Goal: Task Accomplishment & Management: Use online tool/utility

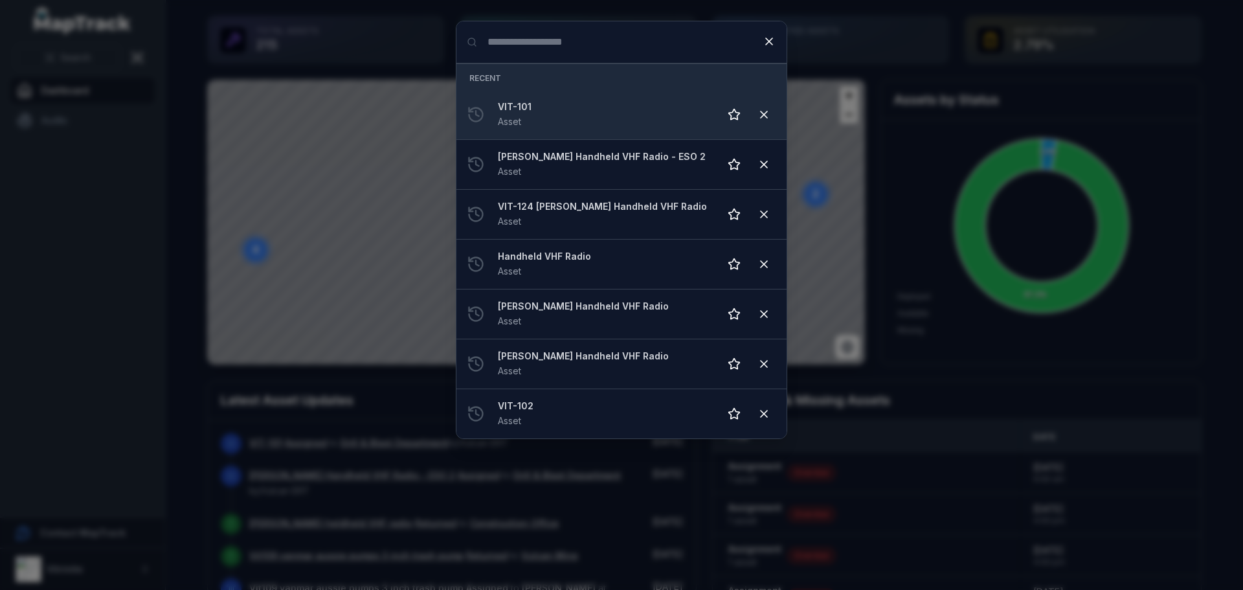
click at [539, 118] on div "VIT-101 Asset" at bounding box center [603, 114] width 211 height 28
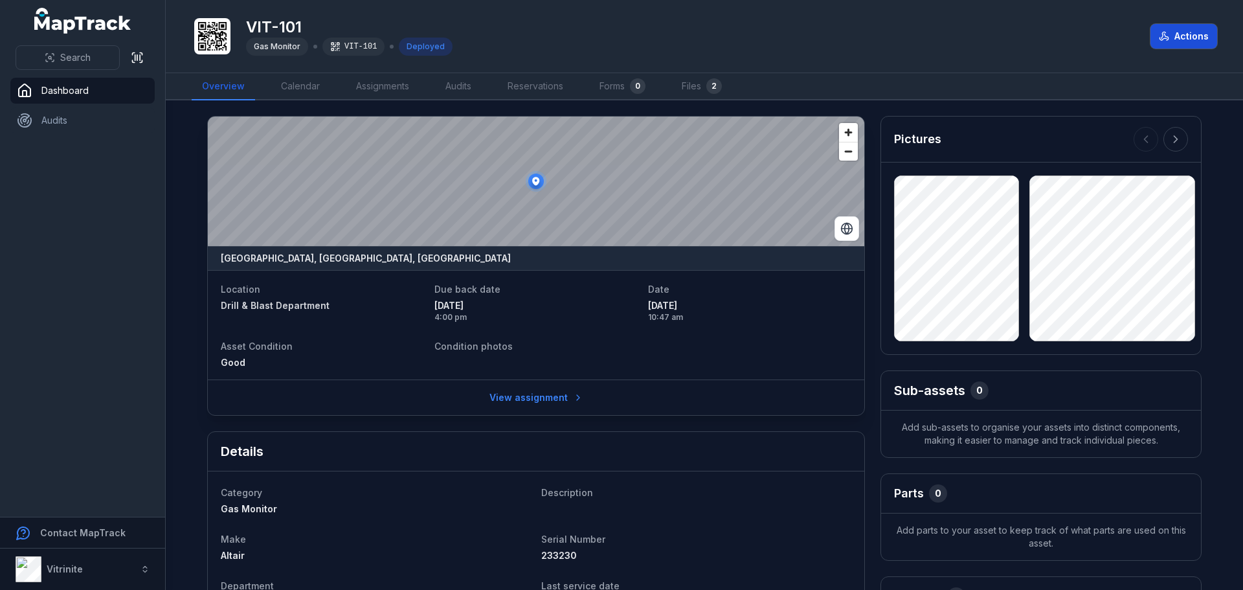
click at [1180, 32] on button "Actions" at bounding box center [1183, 36] width 67 height 25
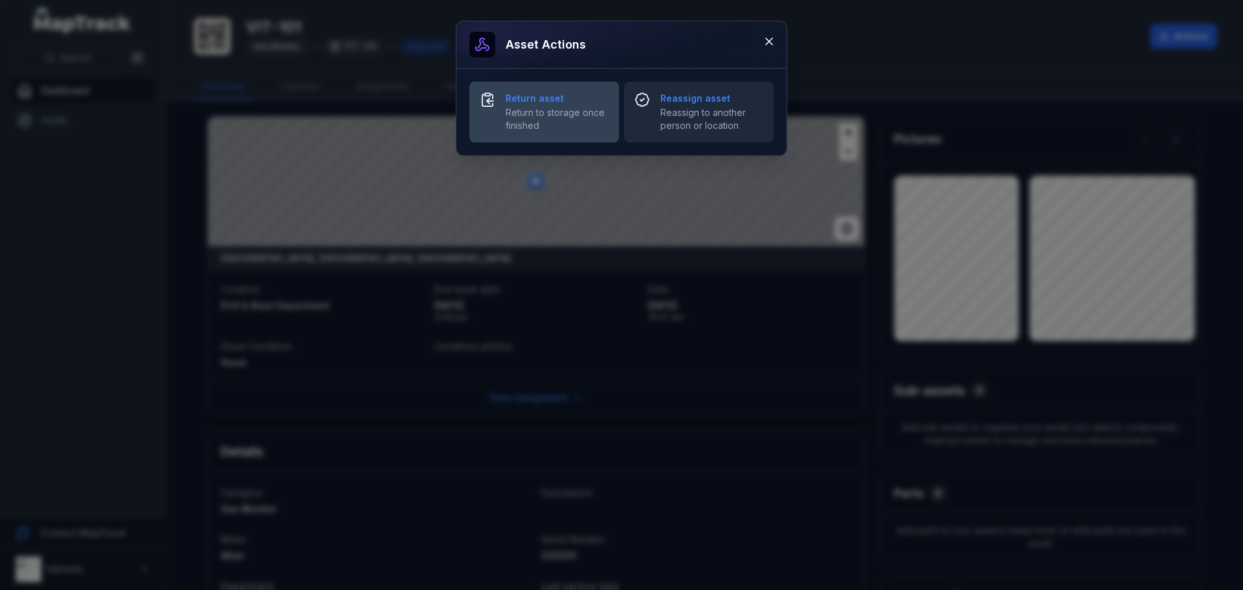
click at [541, 109] on span "Return to storage once finished" at bounding box center [557, 119] width 103 height 26
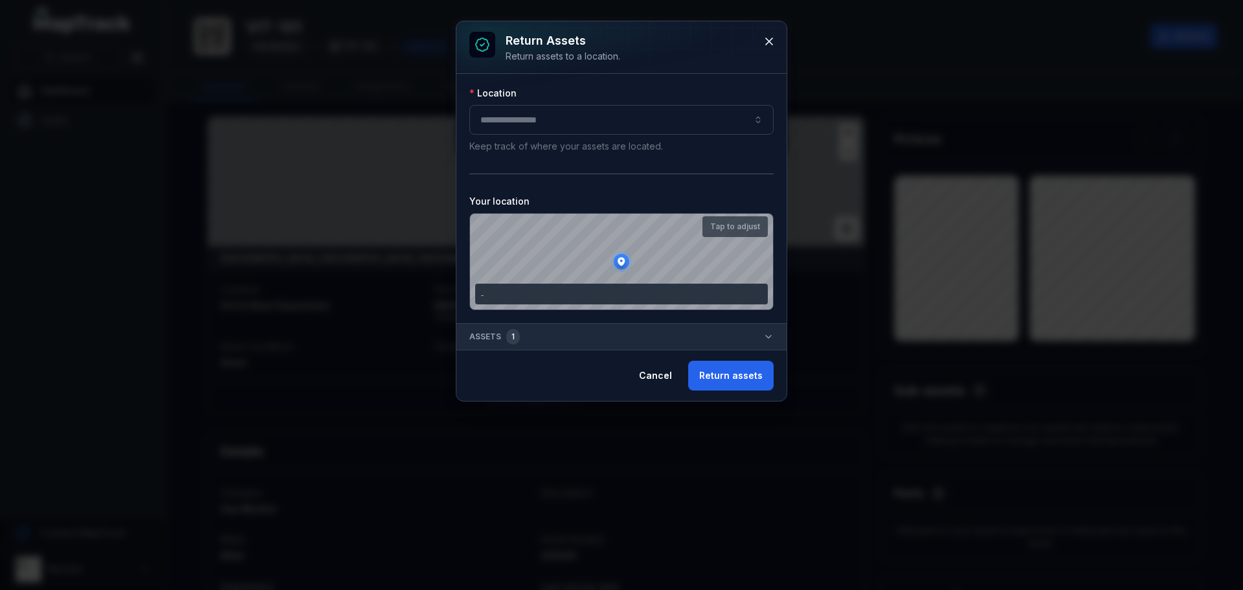
click at [526, 122] on div at bounding box center [621, 120] width 304 height 30
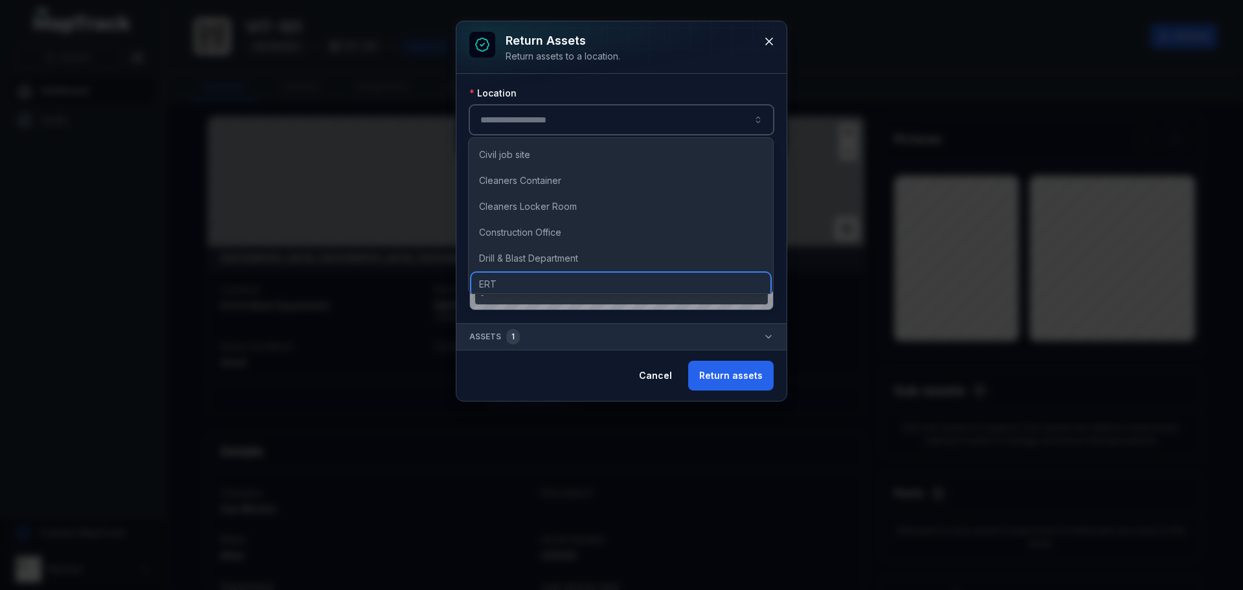
click at [495, 287] on span "ERT" at bounding box center [487, 284] width 17 height 13
type input "***"
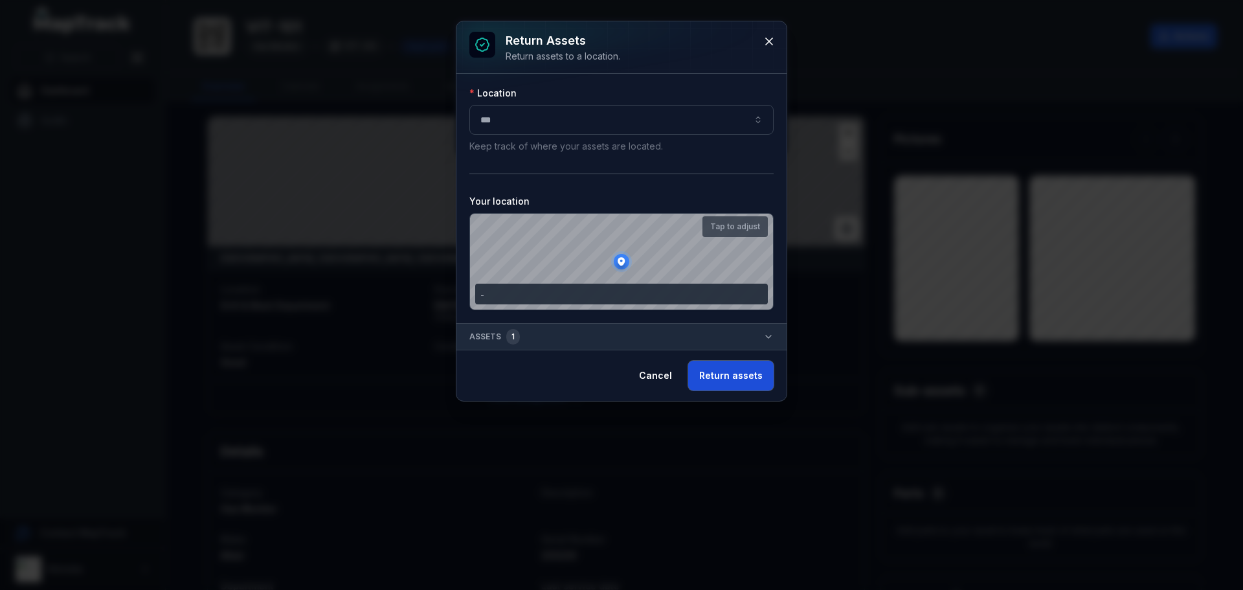
click at [732, 373] on button "Return assets" at bounding box center [730, 376] width 85 height 30
